Goal: Use online tool/utility: Utilize a website feature to perform a specific function

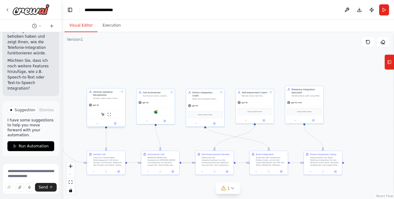
click at [109, 104] on div "gpt-4o" at bounding box center [106, 105] width 38 height 7
click at [97, 124] on icon at bounding box center [96, 123] width 1 height 1
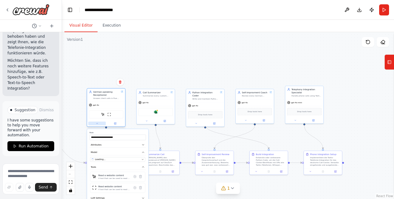
click at [97, 124] on icon at bounding box center [96, 123] width 1 height 1
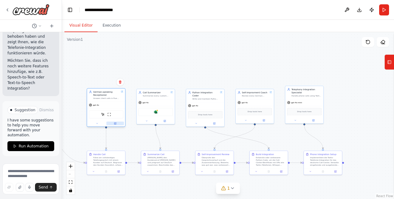
click at [116, 124] on icon at bounding box center [115, 123] width 2 height 2
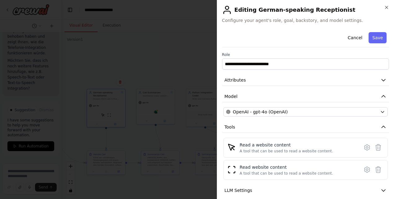
scroll to position [38, 0]
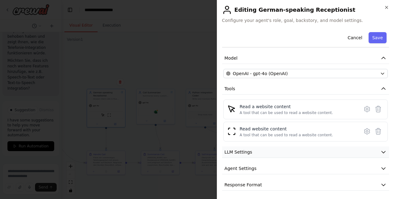
click at [249, 151] on span "LLM Settings" at bounding box center [238, 152] width 28 height 6
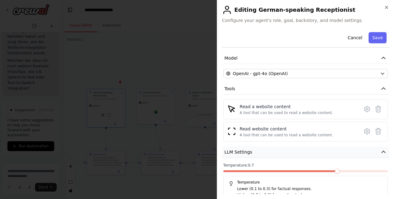
click at [249, 151] on span "LLM Settings" at bounding box center [238, 152] width 28 height 6
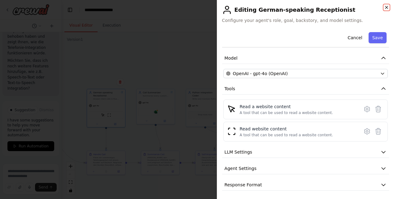
click at [386, 7] on icon "button" at bounding box center [386, 7] width 5 height 5
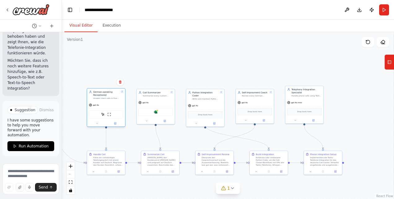
click at [120, 103] on div "gpt-4o" at bounding box center [106, 105] width 38 height 7
click at [155, 106] on div "Microsoft excel" at bounding box center [156, 112] width 38 height 12
click at [107, 107] on div "gpt-4o" at bounding box center [106, 105] width 38 height 7
click at [104, 105] on div "gpt-4o" at bounding box center [106, 105] width 38 height 7
